Goal: Navigation & Orientation: Find specific page/section

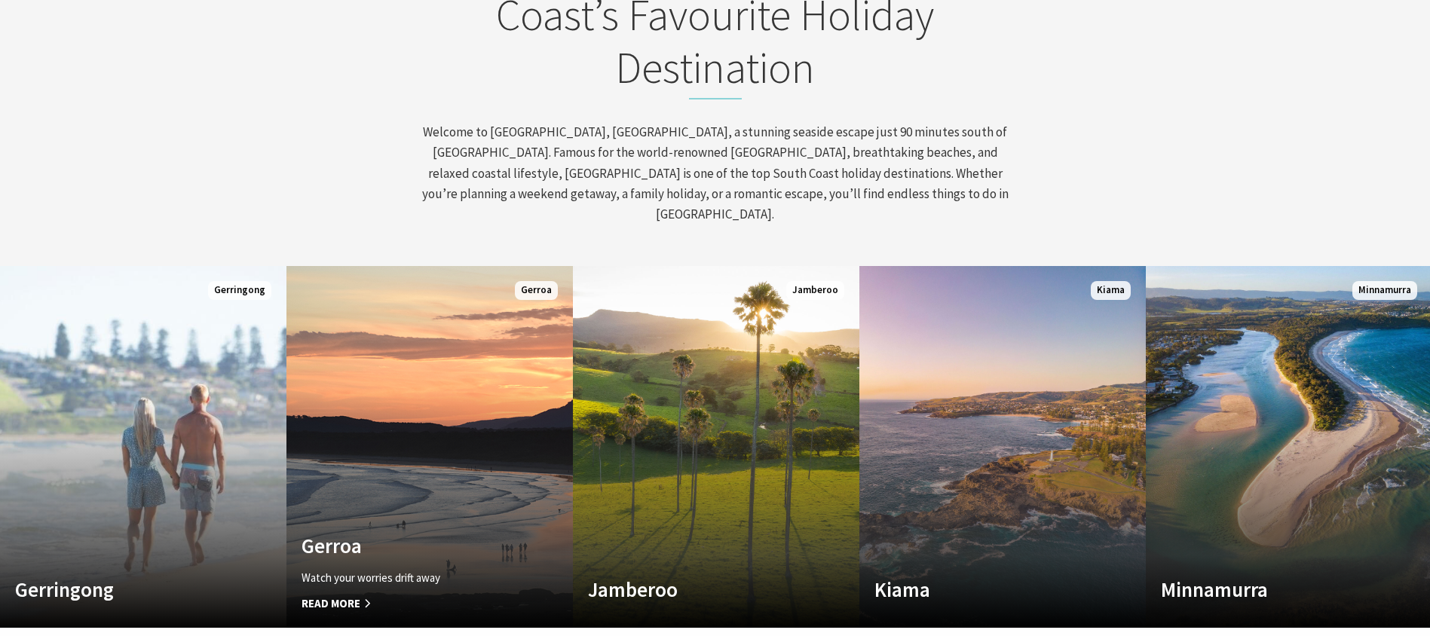
scroll to position [703, 0]
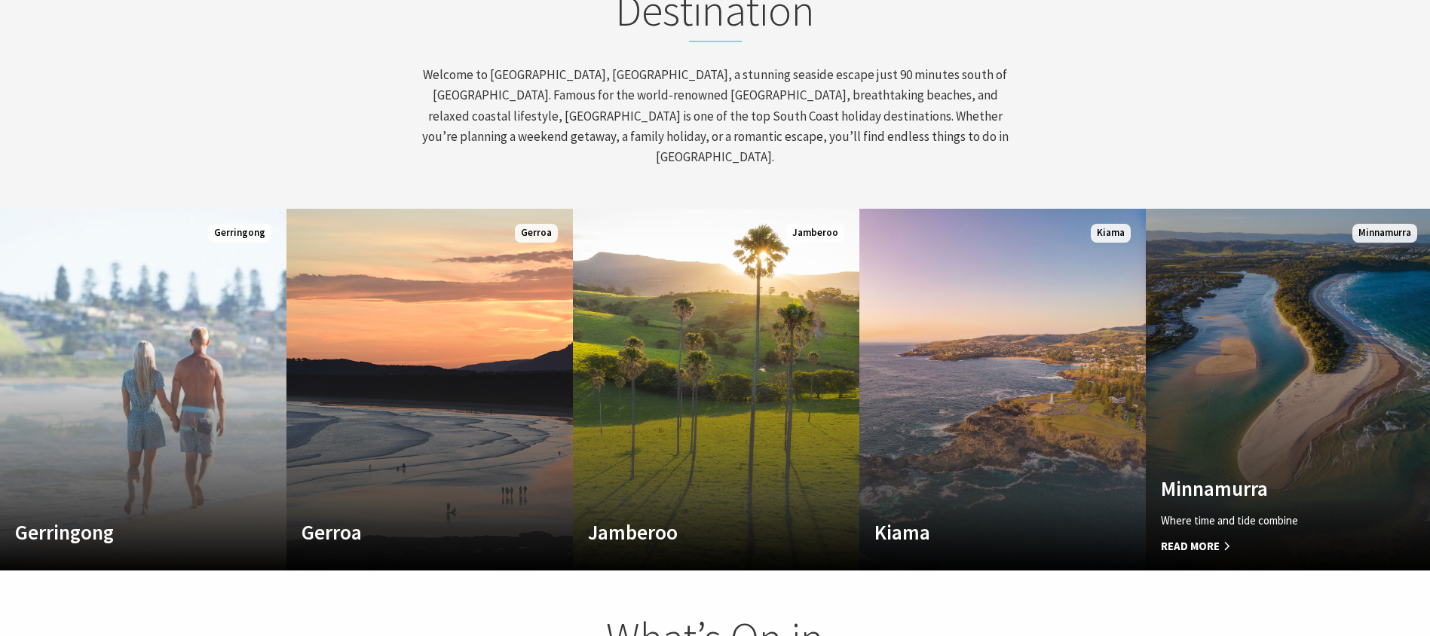
click at [1188, 424] on link "Custom Image Used Minnamurra Where time and tide combine Read More Minnamurra" at bounding box center [1288, 390] width 286 height 362
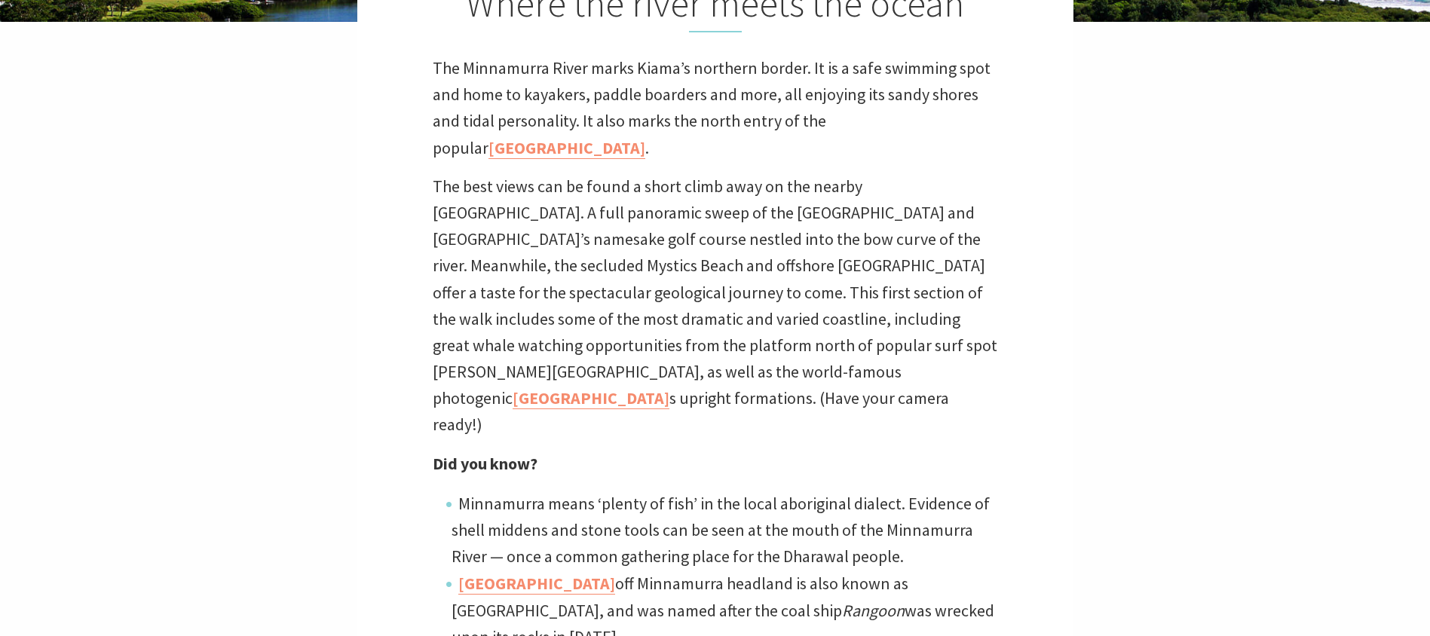
scroll to position [518, 0]
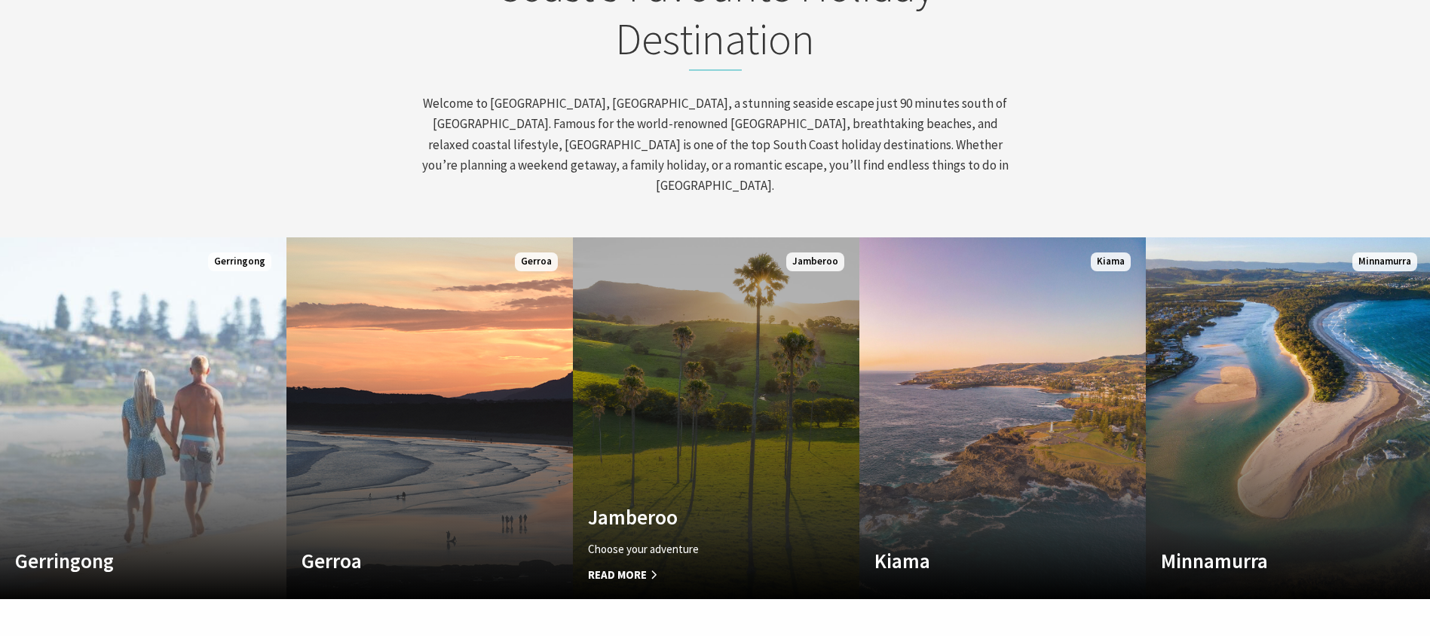
scroll to position [734, 0]
